Goal: Obtain resource: Download file/media

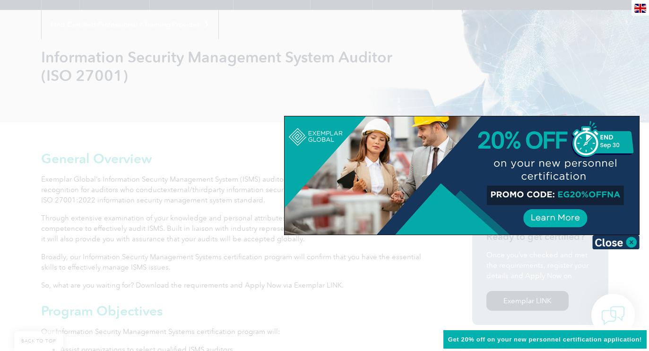
scroll to position [109, 0]
click at [619, 240] on img at bounding box center [615, 242] width 47 height 14
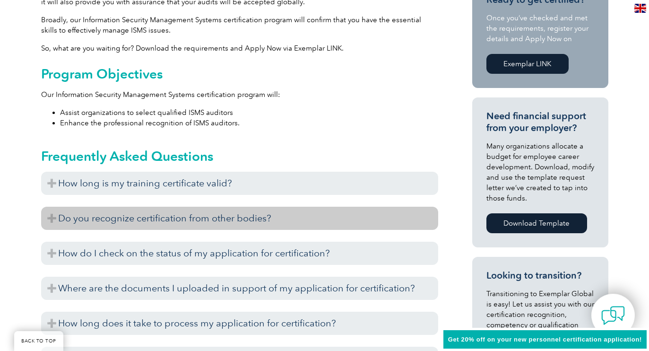
scroll to position [347, 0]
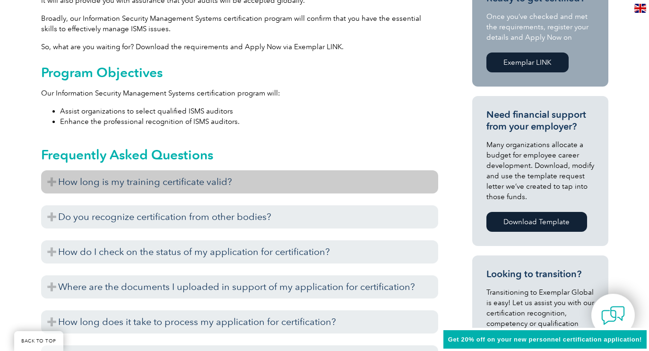
click at [375, 191] on h3 "How long is my training certificate valid?" at bounding box center [239, 181] width 397 height 23
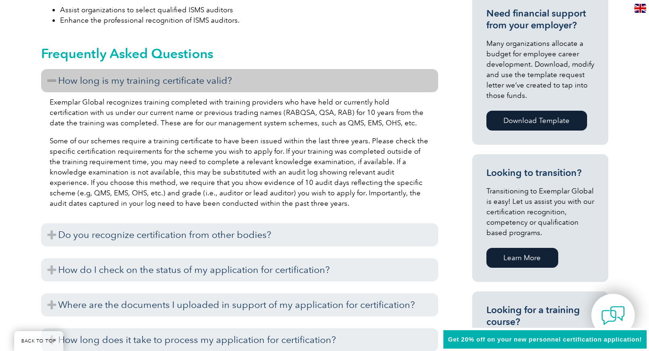
scroll to position [451, 0]
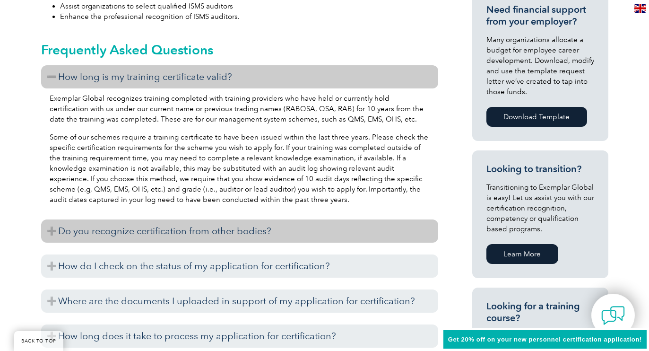
click at [360, 234] on h3 "Do you recognize certification from other bodies?" at bounding box center [239, 230] width 397 height 23
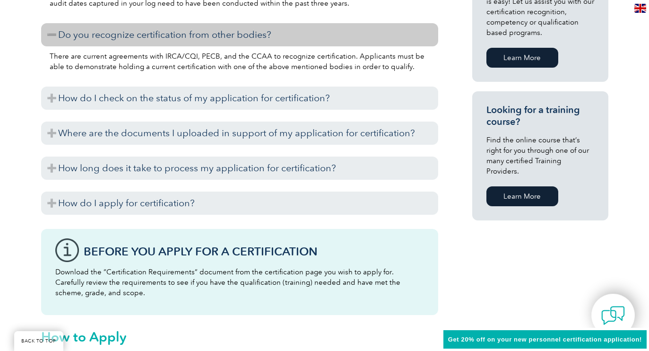
scroll to position [653, 0]
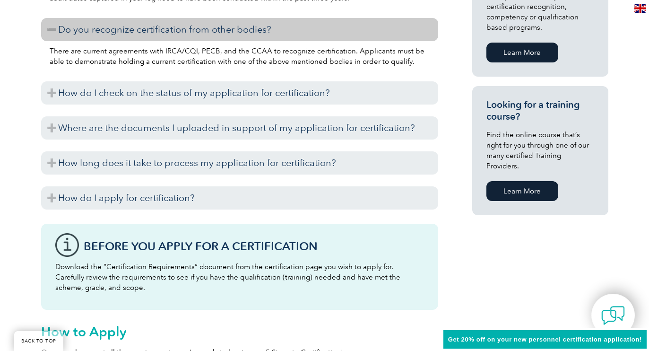
click at [515, 181] on link "Learn More" at bounding box center [522, 191] width 72 height 20
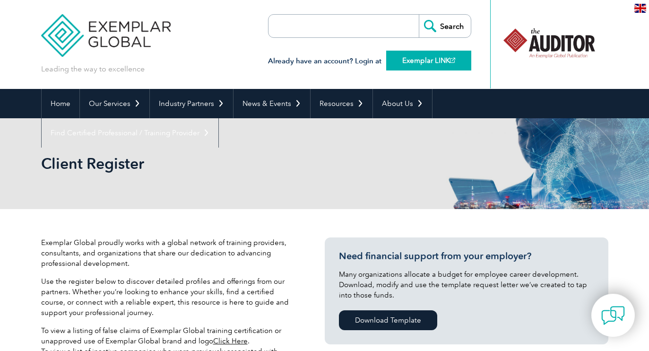
click at [407, 59] on link "Exemplar LINK" at bounding box center [428, 61] width 85 height 20
click at [297, 30] on input "search" at bounding box center [322, 26] width 99 height 23
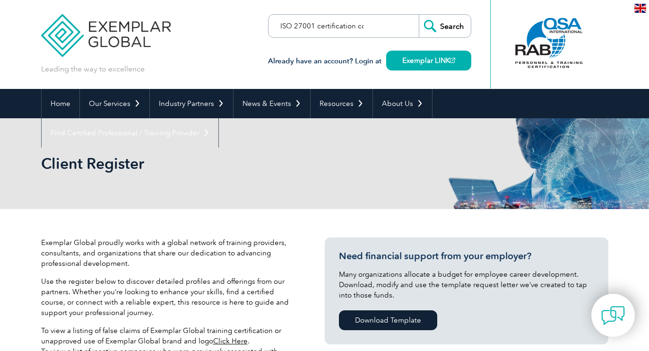
type input "ISO 27001 certification course for auditors"
click at [444, 26] on input "Search" at bounding box center [445, 26] width 52 height 23
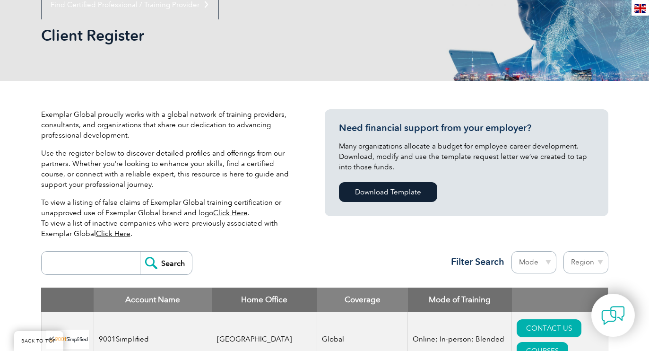
scroll to position [78, 0]
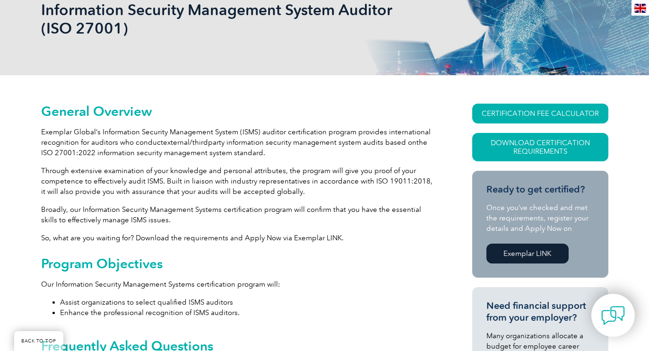
scroll to position [161, 0]
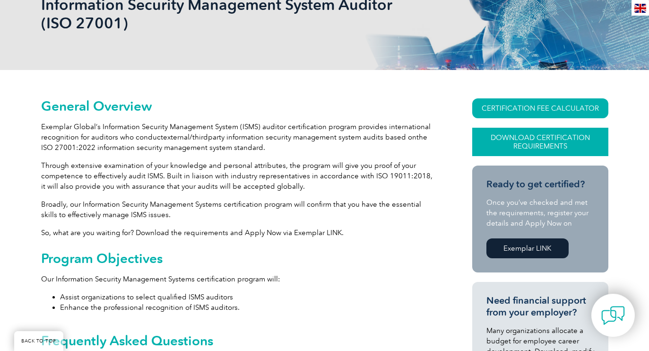
click at [522, 144] on link "Download Certification Requirements" at bounding box center [540, 142] width 136 height 28
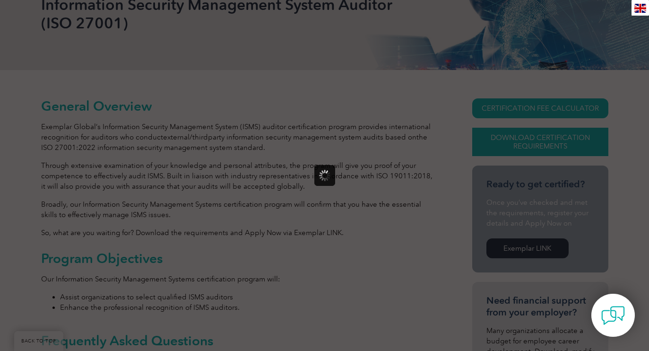
scroll to position [0, 0]
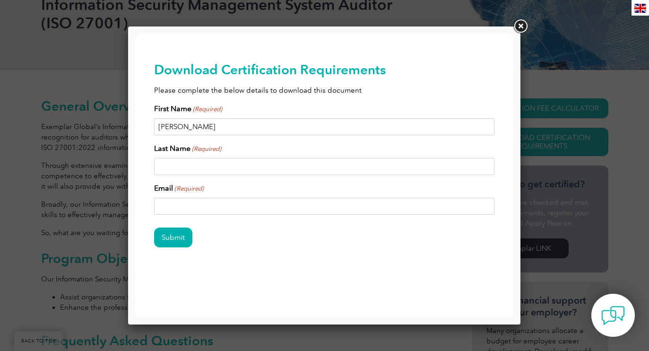
type input "Carrie"
type input "Heinrich"
type input "heinrich55@verizon.net"
click at [168, 237] on input "Submit" at bounding box center [173, 237] width 38 height 20
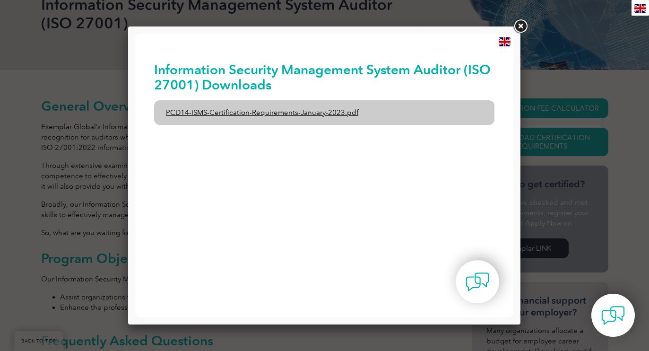
click at [250, 112] on link "PCD14-ISMS-Certification-Requirements-January-2023.pdf" at bounding box center [324, 112] width 340 height 25
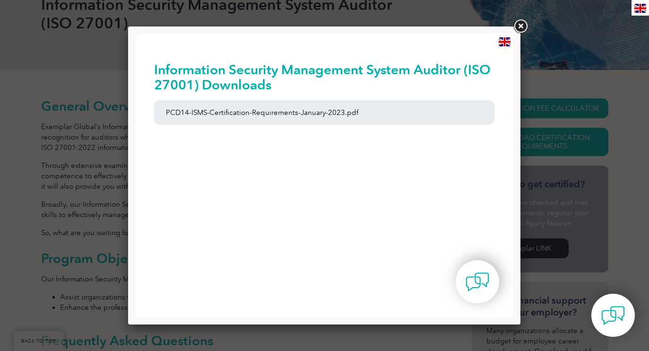
click at [521, 28] on link at bounding box center [520, 26] width 17 height 17
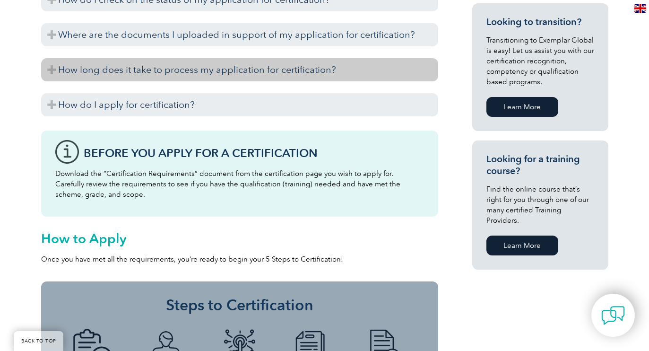
scroll to position [633, 0]
